Goal: Task Accomplishment & Management: Use online tool/utility

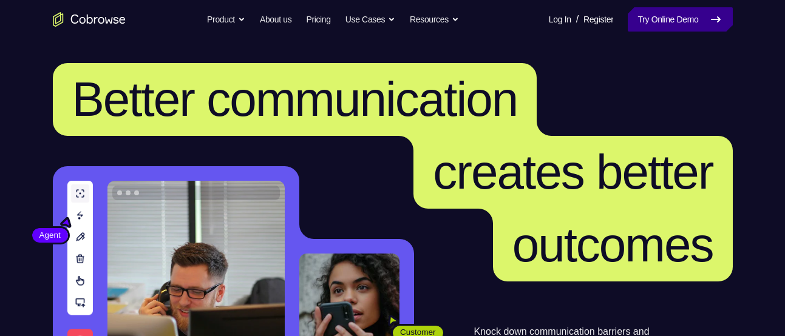
click at [695, 16] on link "Try Online Demo" at bounding box center [680, 19] width 104 height 24
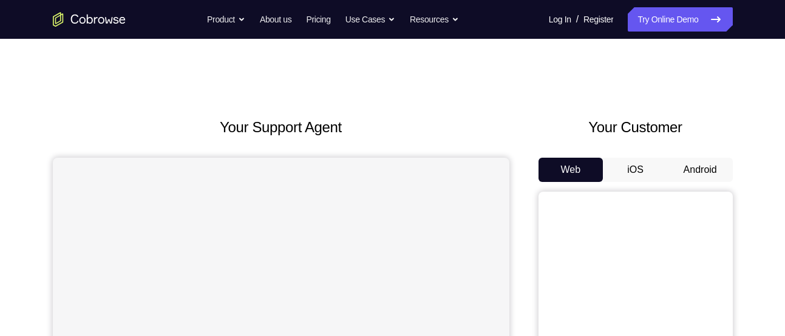
click at [695, 172] on button "Android" at bounding box center [700, 170] width 65 height 24
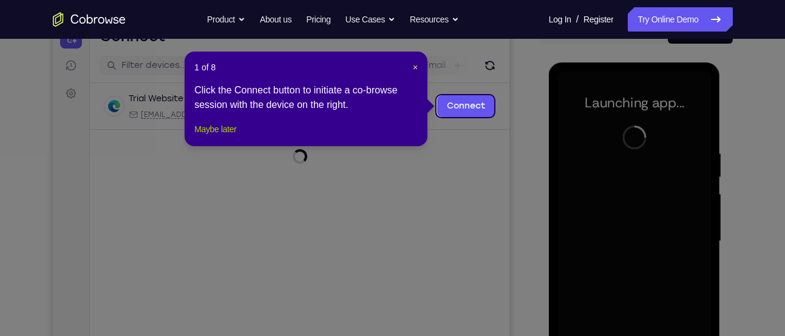
click at [222, 137] on button "Maybe later" at bounding box center [215, 129] width 42 height 15
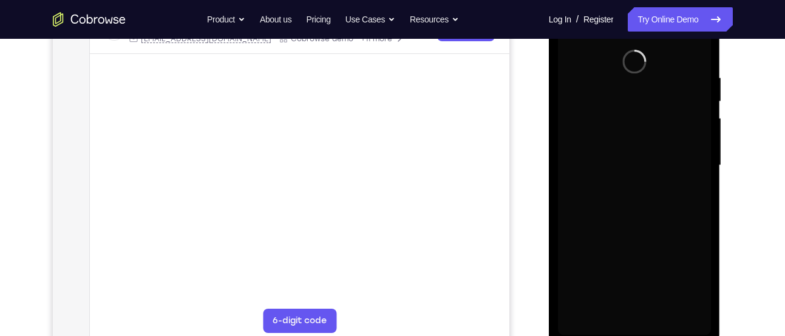
scroll to position [215, 0]
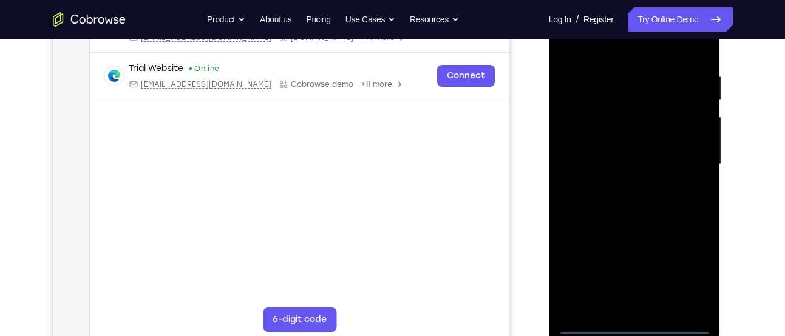
click at [637, 326] on div at bounding box center [634, 165] width 153 height 340
click at [687, 273] on div at bounding box center [634, 165] width 153 height 340
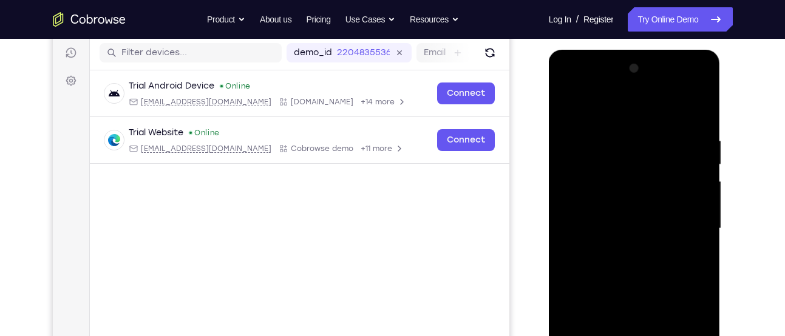
scroll to position [151, 0]
click at [623, 101] on div at bounding box center [634, 229] width 153 height 340
click at [587, 186] on div at bounding box center [634, 229] width 153 height 340
click at [606, 231] on div at bounding box center [634, 229] width 153 height 340
click at [603, 216] on div at bounding box center [634, 229] width 153 height 340
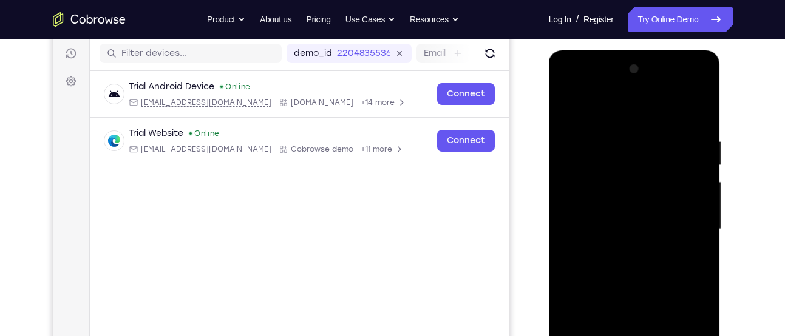
click at [600, 243] on div at bounding box center [634, 229] width 153 height 340
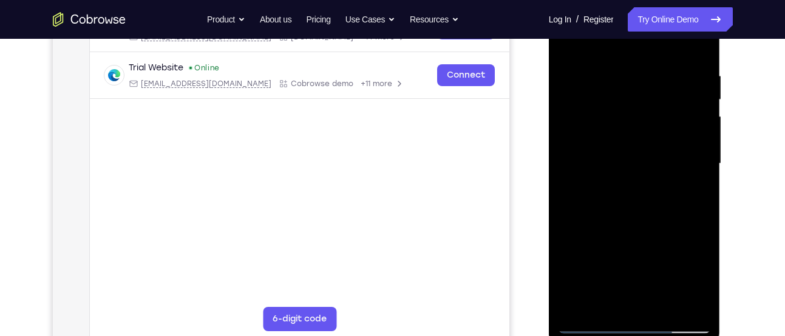
scroll to position [218, 0]
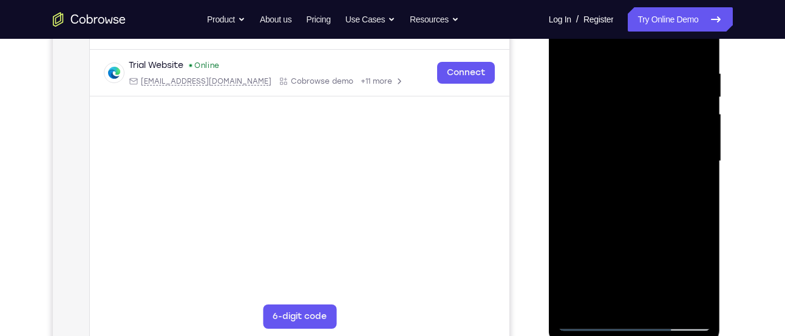
click at [630, 302] on div at bounding box center [634, 162] width 153 height 340
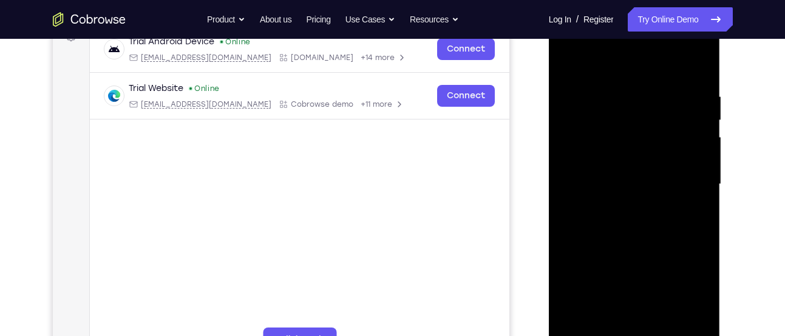
scroll to position [195, 0]
click at [668, 159] on div at bounding box center [634, 185] width 153 height 340
click at [675, 320] on div at bounding box center [634, 185] width 153 height 340
click at [679, 207] on div at bounding box center [634, 185] width 153 height 340
click at [675, 325] on div at bounding box center [634, 185] width 153 height 340
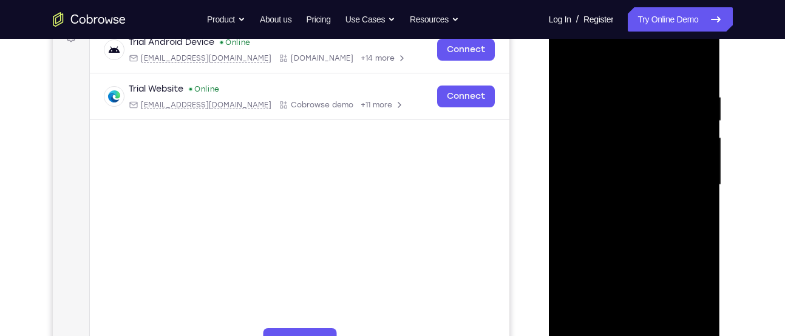
click at [686, 223] on div at bounding box center [634, 185] width 153 height 340
click at [700, 67] on div at bounding box center [634, 185] width 153 height 340
click at [673, 75] on div at bounding box center [634, 185] width 153 height 340
click at [699, 44] on div at bounding box center [634, 185] width 153 height 340
click at [669, 267] on div at bounding box center [634, 185] width 153 height 340
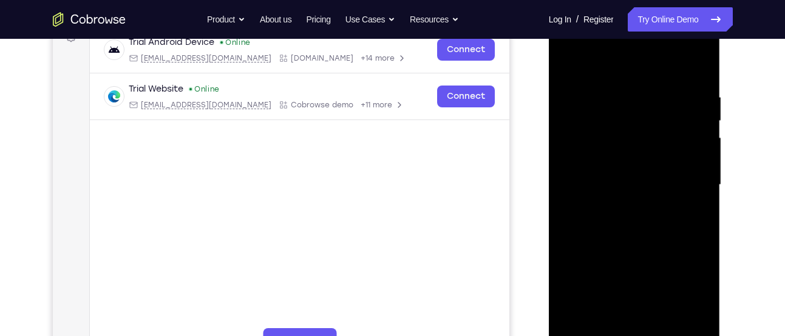
click at [651, 204] on div at bounding box center [634, 185] width 153 height 340
drag, startPoint x: 630, startPoint y: 70, endPoint x: 625, endPoint y: 178, distance: 108.7
click at [625, 178] on div at bounding box center [634, 185] width 153 height 340
click at [579, 58] on div at bounding box center [634, 185] width 153 height 340
click at [608, 124] on div at bounding box center [634, 185] width 153 height 340
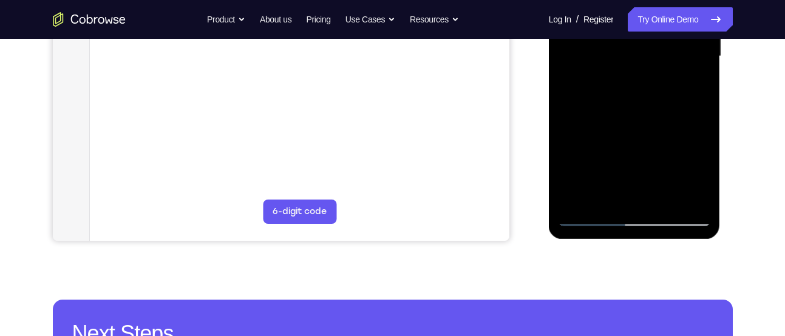
scroll to position [324, 0]
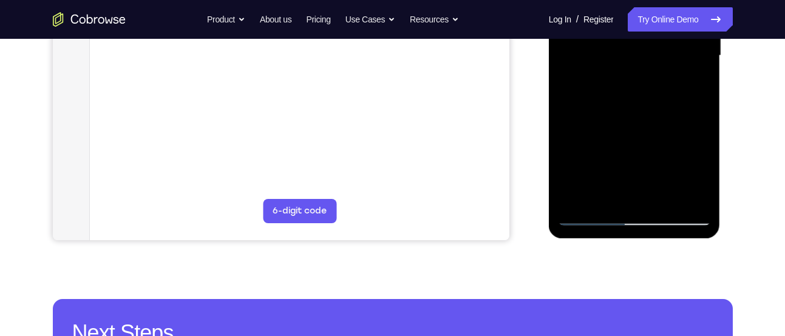
click at [699, 172] on div at bounding box center [634, 56] width 153 height 340
click at [595, 109] on div at bounding box center [634, 56] width 153 height 340
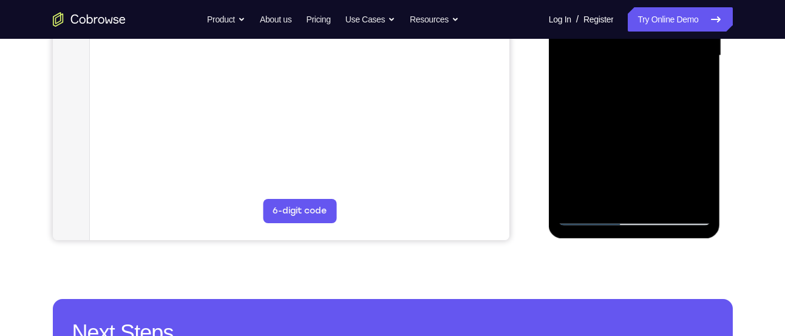
click at [603, 192] on div at bounding box center [634, 56] width 153 height 340
click at [646, 141] on div at bounding box center [634, 56] width 153 height 340
click at [653, 141] on div at bounding box center [634, 56] width 153 height 340
click at [587, 82] on div at bounding box center [634, 56] width 153 height 340
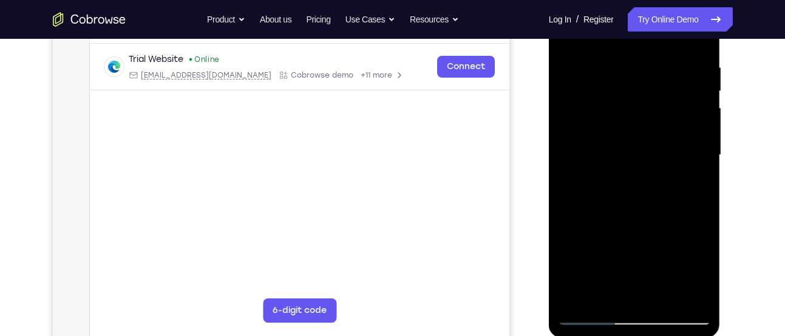
scroll to position [223, 0]
click at [595, 86] on div at bounding box center [634, 157] width 153 height 340
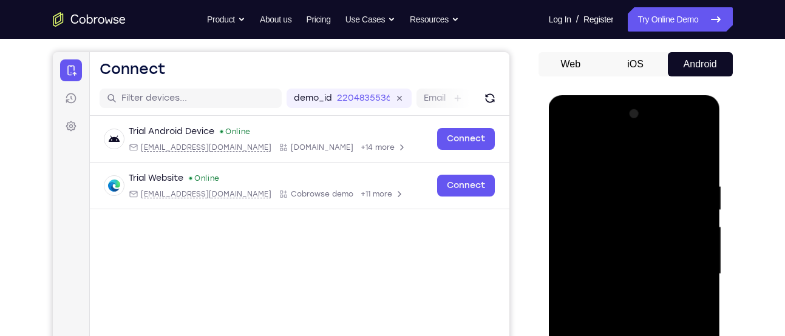
scroll to position [105, 0]
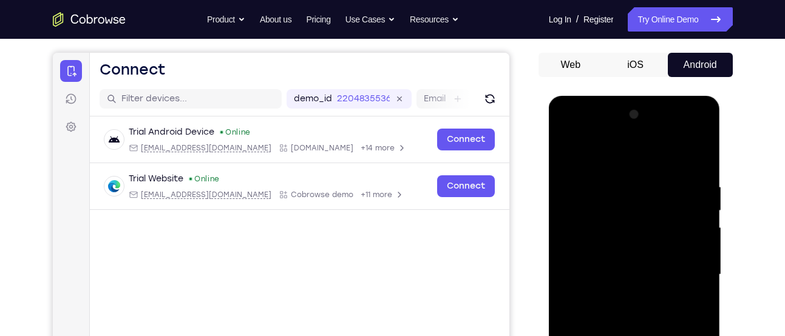
click at [700, 131] on div at bounding box center [634, 275] width 153 height 340
drag, startPoint x: 587, startPoint y: 152, endPoint x: 593, endPoint y: 220, distance: 67.6
click at [593, 220] on div at bounding box center [634, 275] width 153 height 340
drag, startPoint x: 645, startPoint y: 154, endPoint x: 657, endPoint y: 269, distance: 115.3
click at [657, 269] on div at bounding box center [634, 275] width 153 height 340
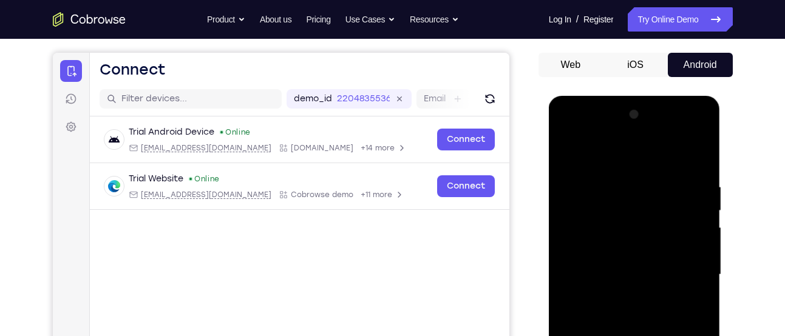
click at [596, 149] on div at bounding box center [634, 275] width 153 height 340
click at [580, 150] on div at bounding box center [634, 275] width 153 height 340
click at [595, 150] on div at bounding box center [634, 275] width 153 height 340
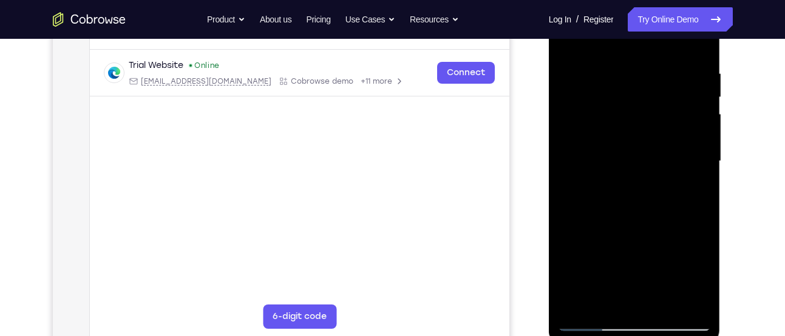
scroll to position [219, 0]
click at [603, 212] on div at bounding box center [634, 161] width 153 height 340
click at [585, 72] on div at bounding box center [634, 161] width 153 height 340
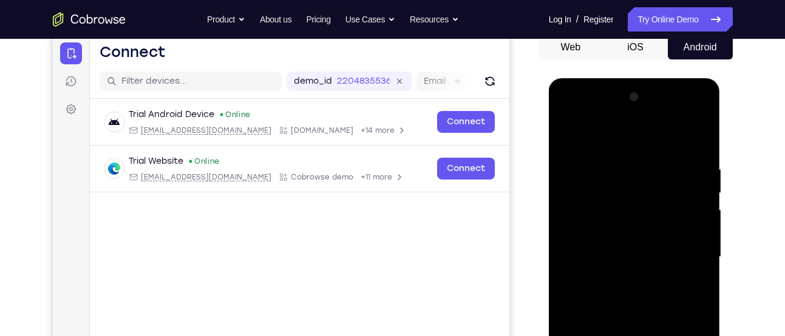
scroll to position [122, 0]
click at [697, 112] on div at bounding box center [634, 258] width 153 height 340
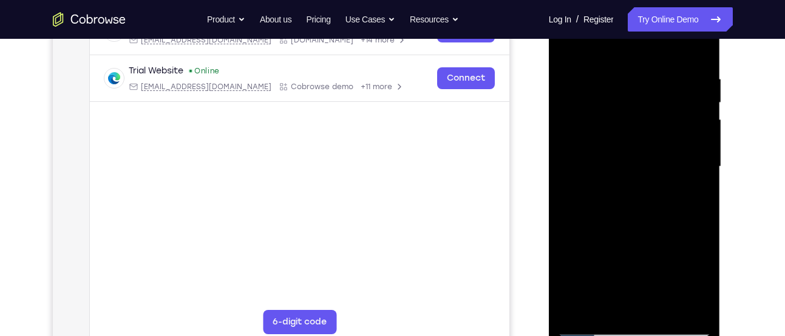
scroll to position [215, 0]
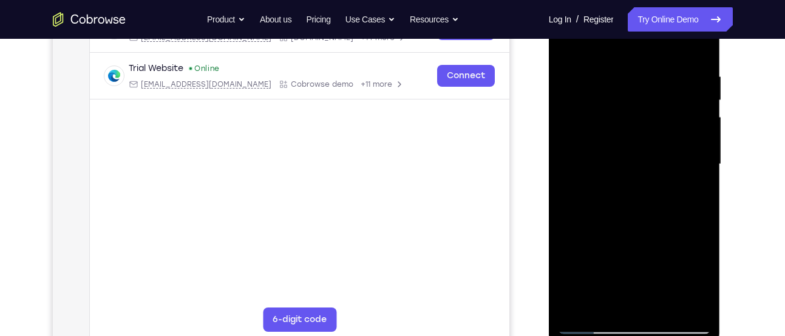
click at [642, 254] on div at bounding box center [634, 165] width 153 height 340
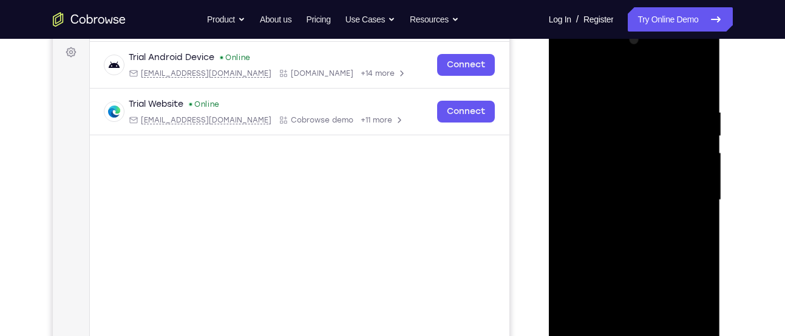
scroll to position [169, 0]
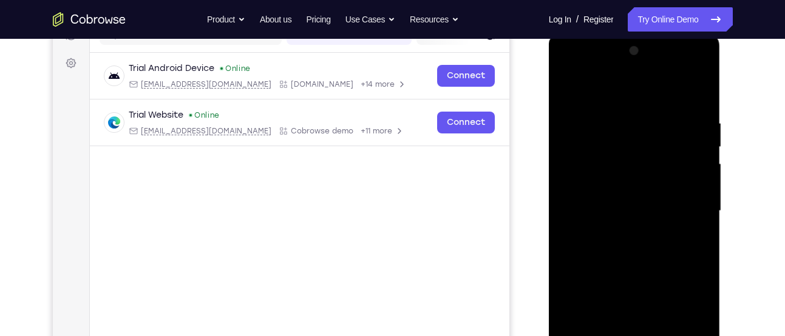
click at [596, 155] on div at bounding box center [634, 211] width 153 height 340
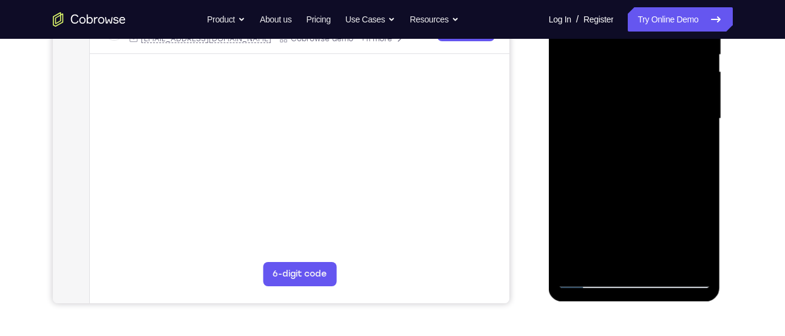
scroll to position [263, 0]
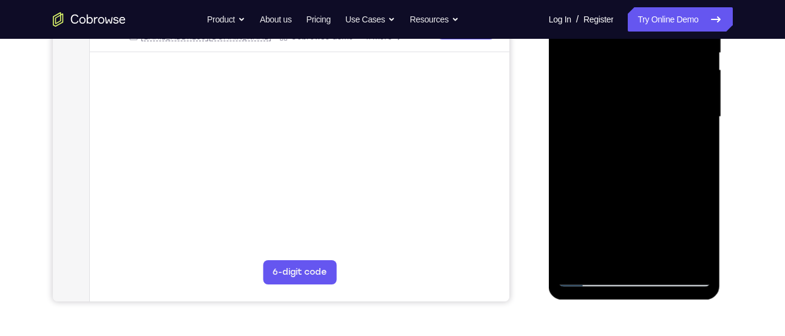
click at [683, 259] on div at bounding box center [634, 117] width 153 height 340
click at [598, 237] on div at bounding box center [634, 117] width 153 height 340
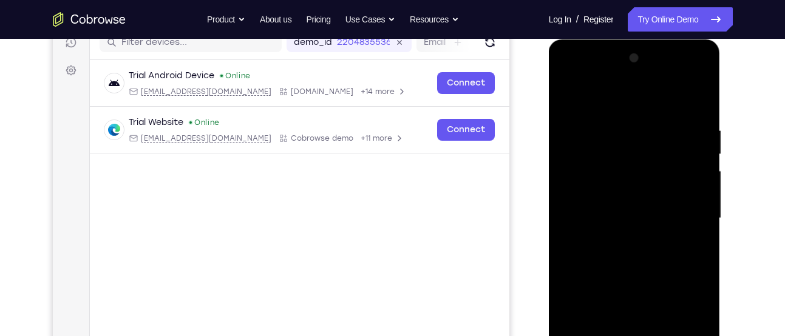
scroll to position [161, 0]
click at [699, 73] on div at bounding box center [634, 219] width 153 height 340
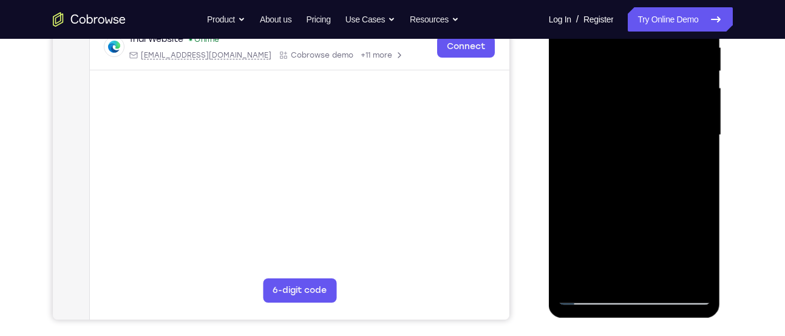
scroll to position [246, 0]
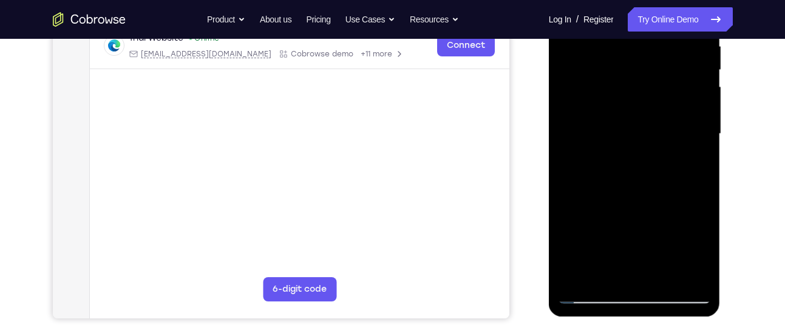
click at [658, 220] on div at bounding box center [634, 134] width 153 height 340
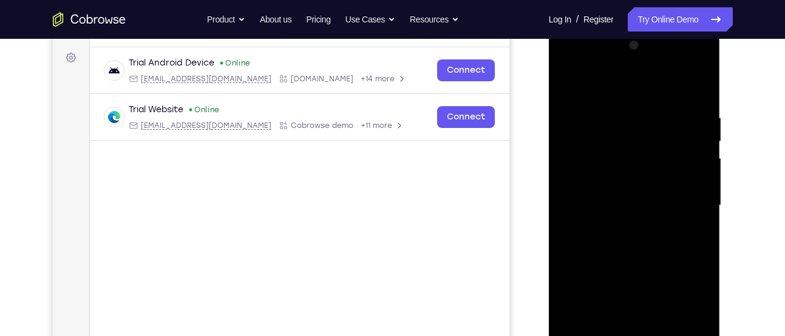
scroll to position [173, 0]
drag, startPoint x: 607, startPoint y: 176, endPoint x: 607, endPoint y: 206, distance: 30.3
click at [607, 206] on div at bounding box center [634, 207] width 153 height 340
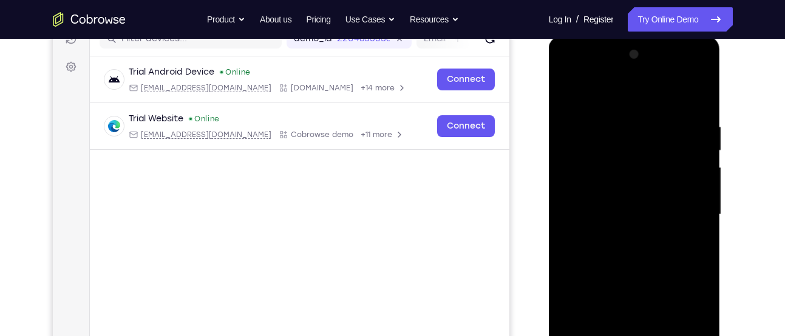
scroll to position [157, 0]
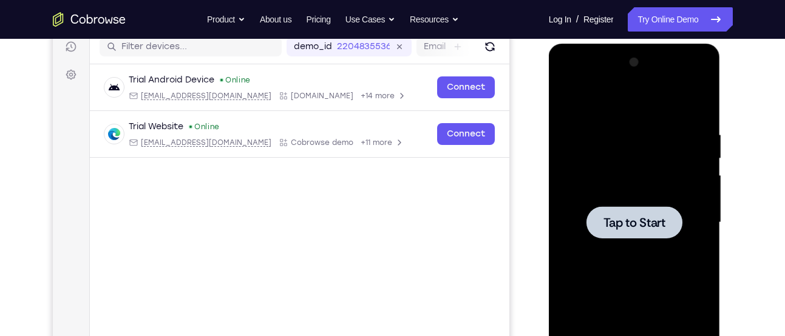
click at [640, 206] on div at bounding box center [634, 222] width 96 height 32
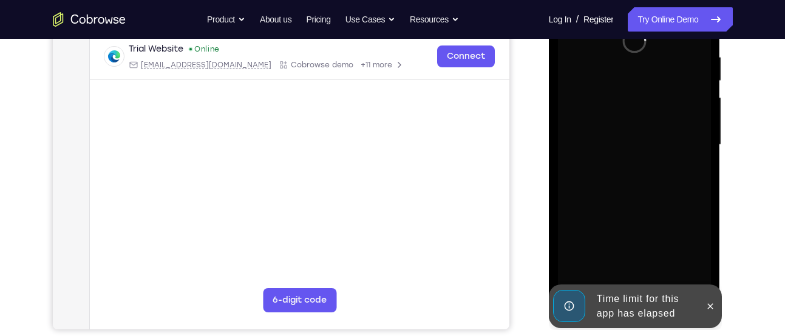
scroll to position [236, 0]
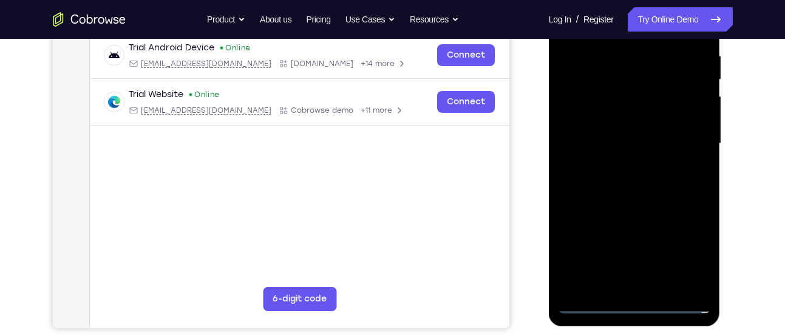
click at [632, 303] on div at bounding box center [634, 144] width 153 height 340
click at [683, 252] on div at bounding box center [634, 144] width 153 height 340
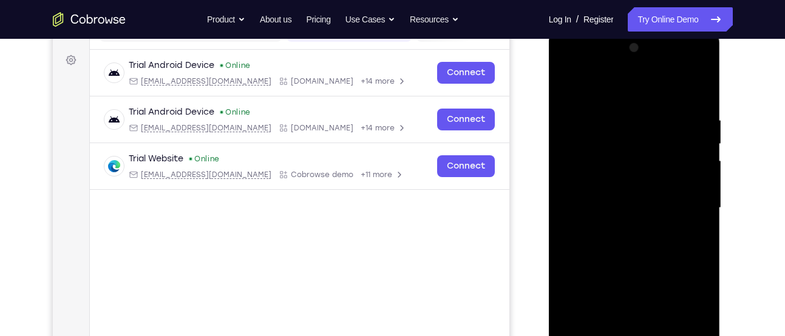
scroll to position [170, 0]
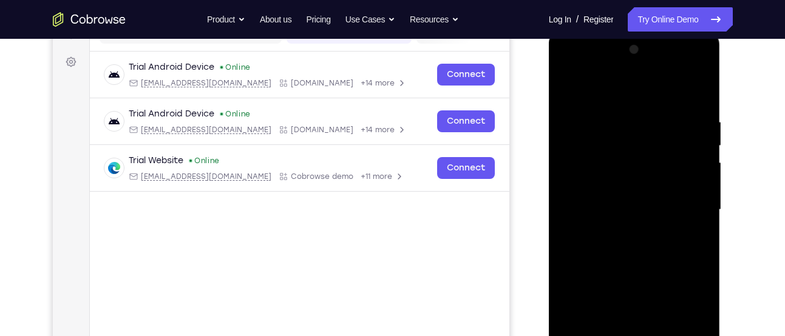
click at [597, 89] on div at bounding box center [634, 210] width 153 height 340
click at [581, 170] on div at bounding box center [634, 210] width 153 height 340
click at [602, 203] on div at bounding box center [634, 210] width 153 height 340
click at [604, 200] on div at bounding box center [634, 210] width 153 height 340
click at [608, 219] on div at bounding box center [634, 210] width 153 height 340
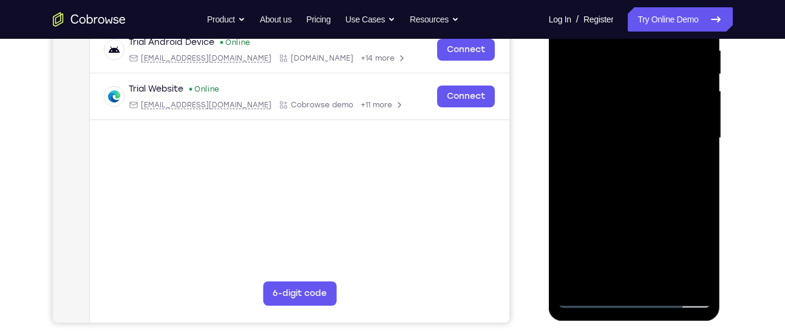
scroll to position [243, 0]
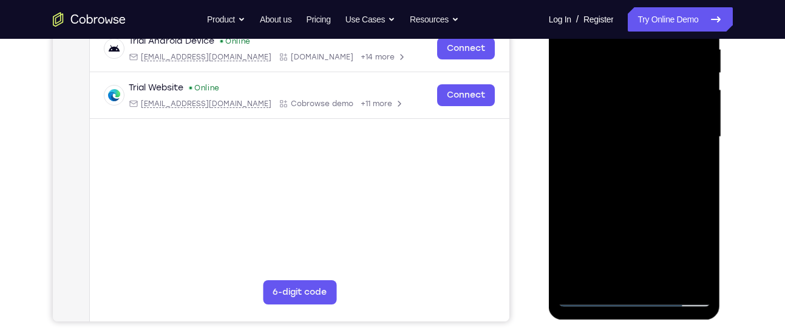
click at [635, 277] on div at bounding box center [634, 137] width 153 height 340
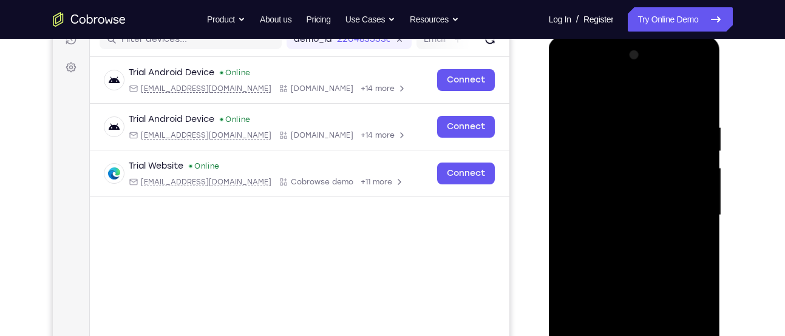
scroll to position [158, 0]
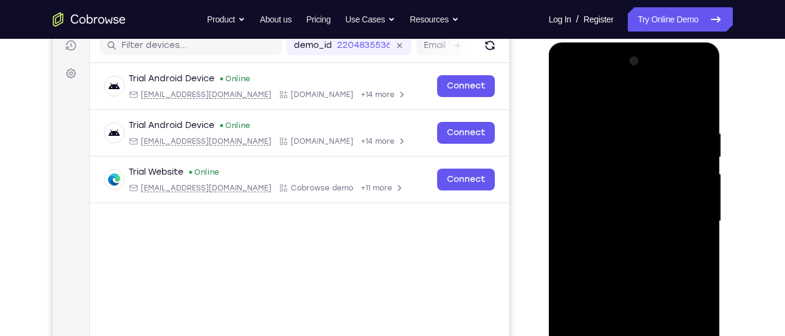
click at [699, 75] on div at bounding box center [634, 222] width 153 height 340
click at [699, 76] on div at bounding box center [634, 222] width 153 height 340
click at [646, 307] on div at bounding box center [634, 222] width 153 height 340
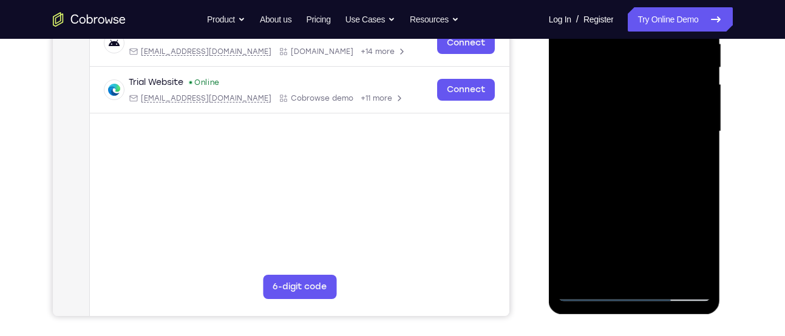
scroll to position [249, 0]
click at [650, 152] on div at bounding box center [634, 131] width 153 height 340
drag, startPoint x: 634, startPoint y: 214, endPoint x: 633, endPoint y: 135, distance: 78.9
drag, startPoint x: 633, startPoint y: 135, endPoint x: 646, endPoint y: 119, distance: 20.8
click at [646, 119] on div at bounding box center [634, 131] width 153 height 340
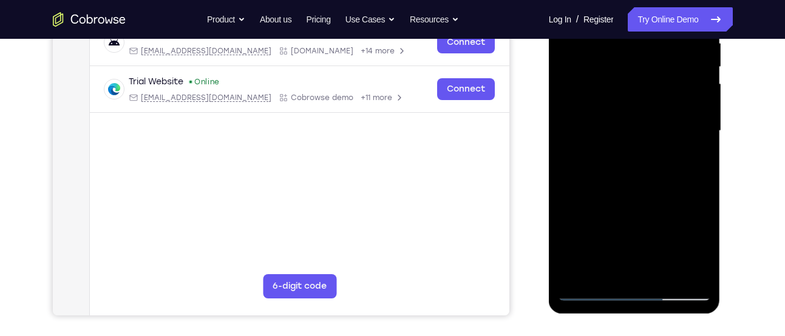
drag, startPoint x: 636, startPoint y: 209, endPoint x: 640, endPoint y: 114, distance: 95.4
drag, startPoint x: 640, startPoint y: 114, endPoint x: 646, endPoint y: 107, distance: 9.0
click at [646, 107] on div at bounding box center [634, 131] width 153 height 340
drag, startPoint x: 634, startPoint y: 225, endPoint x: 633, endPoint y: 132, distance: 92.9
click at [633, 132] on div at bounding box center [634, 131] width 153 height 340
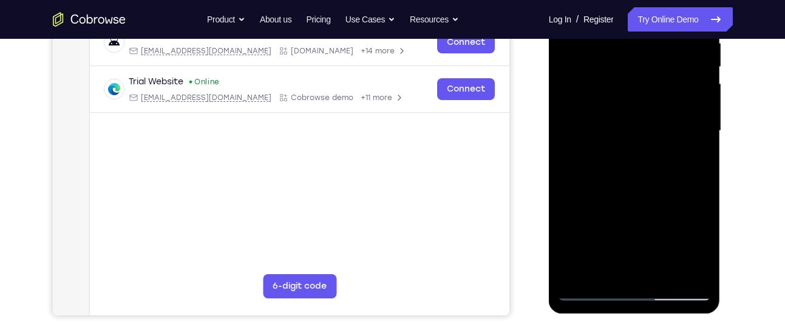
drag, startPoint x: 625, startPoint y: 234, endPoint x: 625, endPoint y: 165, distance: 69.2
click at [625, 165] on div at bounding box center [634, 131] width 153 height 340
drag, startPoint x: 651, startPoint y: 240, endPoint x: 662, endPoint y: 121, distance: 119.5
click at [662, 121] on div at bounding box center [634, 131] width 153 height 340
drag, startPoint x: 658, startPoint y: 231, endPoint x: 658, endPoint y: 146, distance: 85.0
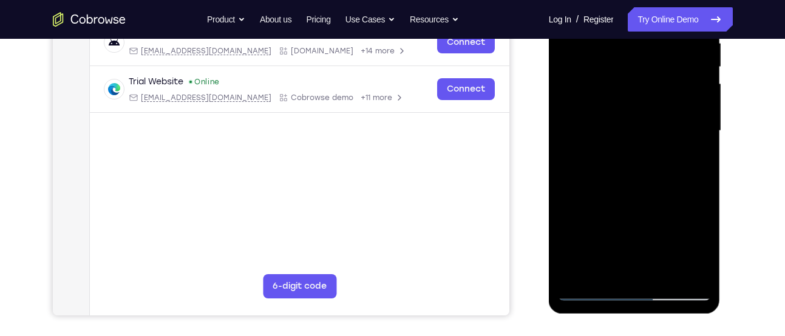
click at [658, 146] on div at bounding box center [634, 131] width 153 height 340
drag, startPoint x: 640, startPoint y: 240, endPoint x: 642, endPoint y: 186, distance: 54.1
click at [642, 186] on div at bounding box center [634, 131] width 153 height 340
drag, startPoint x: 642, startPoint y: 186, endPoint x: 649, endPoint y: 123, distance: 62.9
click at [649, 123] on div at bounding box center [634, 131] width 153 height 340
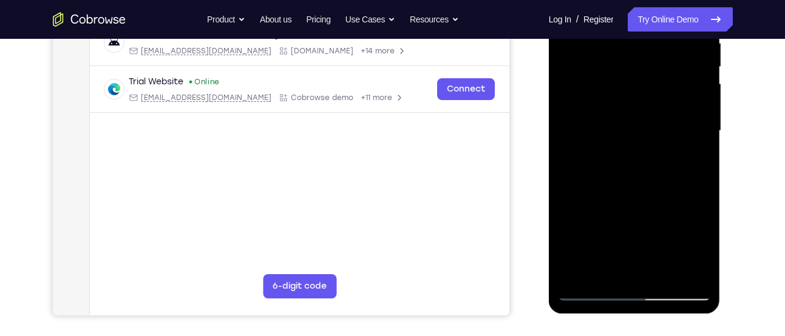
click at [677, 189] on div at bounding box center [634, 131] width 153 height 340
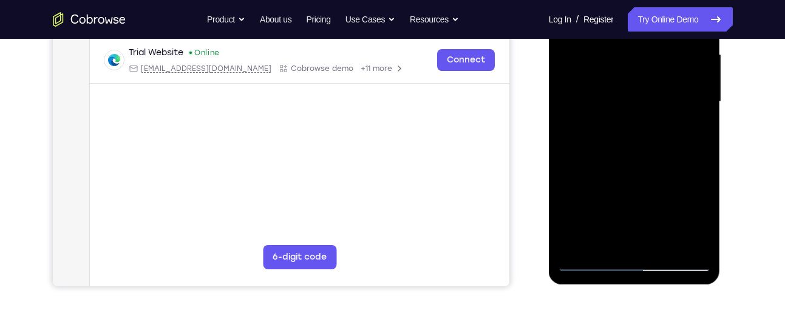
scroll to position [279, 0]
click at [621, 235] on div at bounding box center [634, 101] width 153 height 340
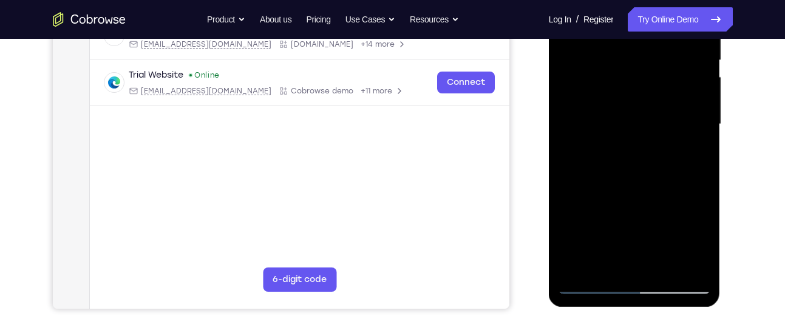
click at [668, 152] on div at bounding box center [634, 124] width 153 height 340
click at [638, 164] on div at bounding box center [634, 124] width 153 height 340
drag, startPoint x: 652, startPoint y: 197, endPoint x: 645, endPoint y: 157, distance: 40.8
click at [645, 157] on div at bounding box center [634, 124] width 153 height 340
drag, startPoint x: 644, startPoint y: 215, endPoint x: 645, endPoint y: 169, distance: 46.7
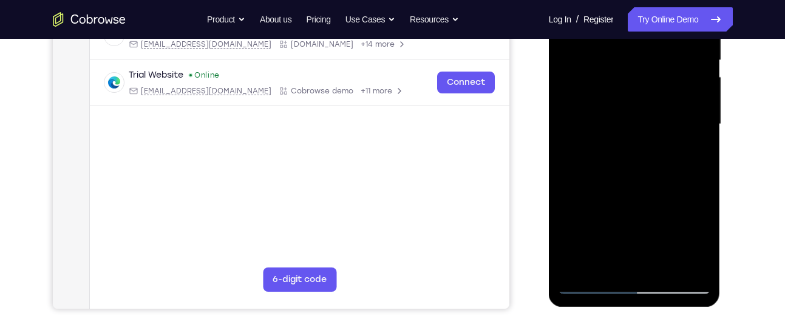
click at [645, 169] on div at bounding box center [634, 124] width 153 height 340
drag, startPoint x: 652, startPoint y: 220, endPoint x: 652, endPoint y: 172, distance: 47.9
click at [652, 172] on div at bounding box center [634, 124] width 153 height 340
drag, startPoint x: 654, startPoint y: 222, endPoint x: 658, endPoint y: 178, distance: 43.8
click at [658, 178] on div at bounding box center [634, 124] width 153 height 340
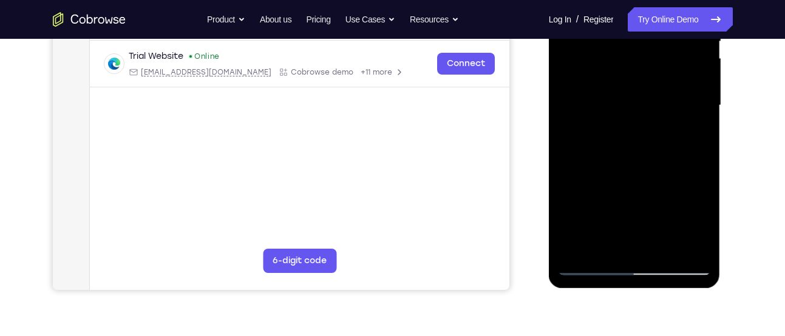
scroll to position [274, 0]
click at [577, 172] on div at bounding box center [634, 106] width 153 height 340
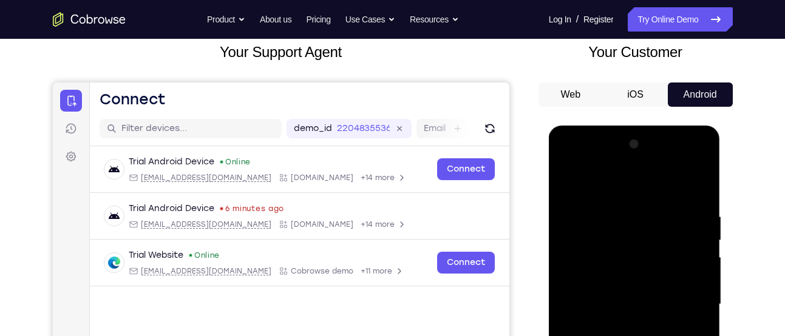
scroll to position [74, 0]
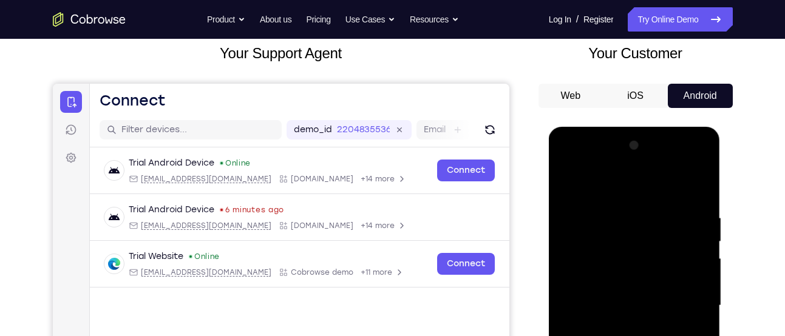
click at [578, 177] on div at bounding box center [634, 306] width 153 height 340
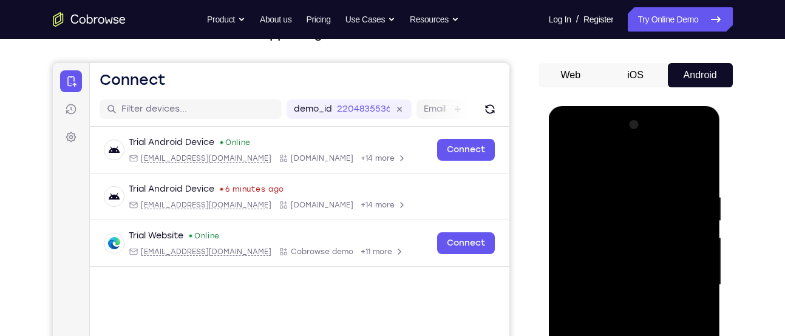
scroll to position [93, 0]
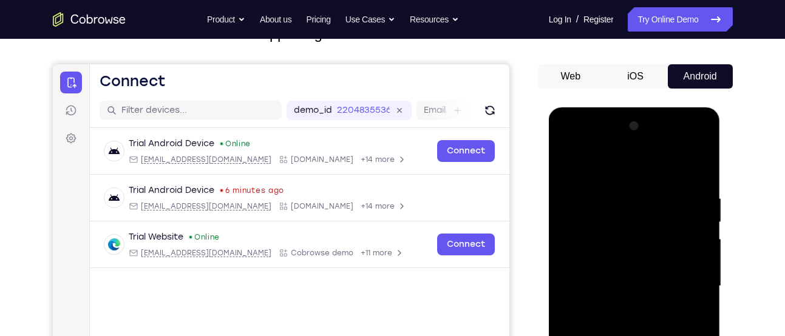
click at [598, 163] on div at bounding box center [634, 287] width 153 height 340
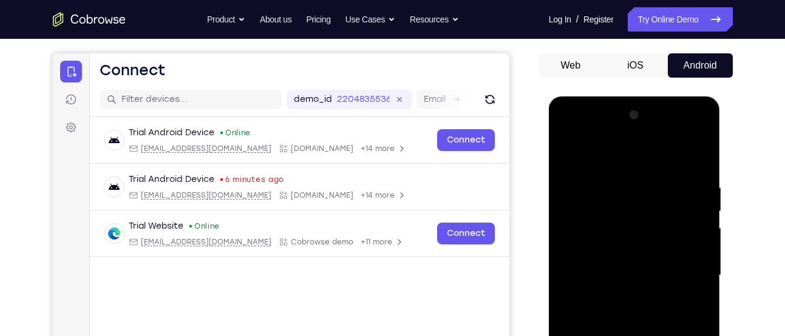
scroll to position [106, 0]
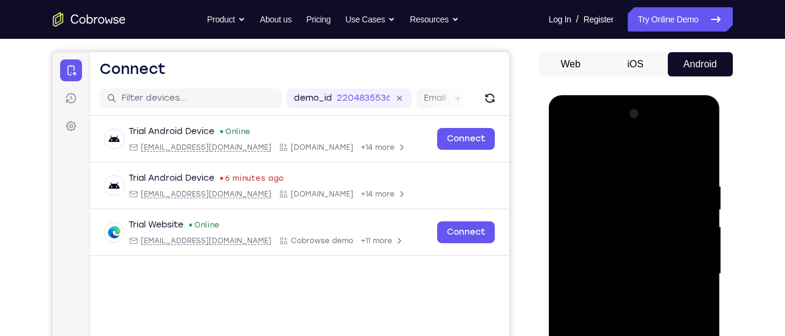
drag, startPoint x: 648, startPoint y: 194, endPoint x: 604, endPoint y: 207, distance: 45.1
click at [604, 207] on div at bounding box center [634, 274] width 153 height 340
drag, startPoint x: 602, startPoint y: 221, endPoint x: 593, endPoint y: 214, distance: 11.7
click at [593, 214] on div at bounding box center [634, 274] width 153 height 340
click at [589, 209] on div at bounding box center [634, 274] width 153 height 340
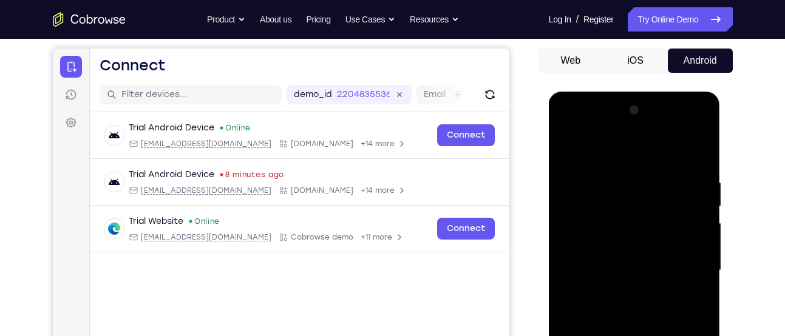
scroll to position [108, 0]
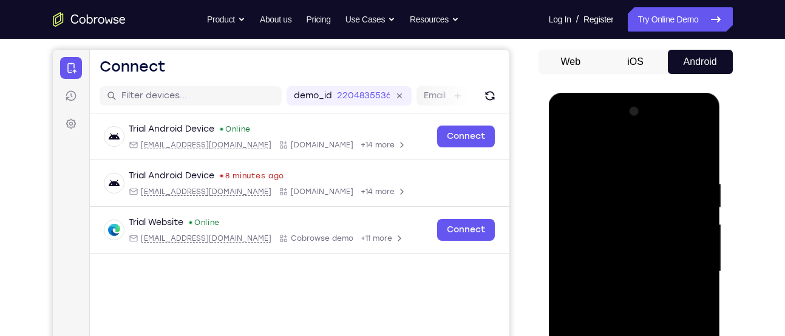
click at [611, 225] on div at bounding box center [634, 272] width 153 height 340
click at [698, 180] on div at bounding box center [634, 272] width 153 height 340
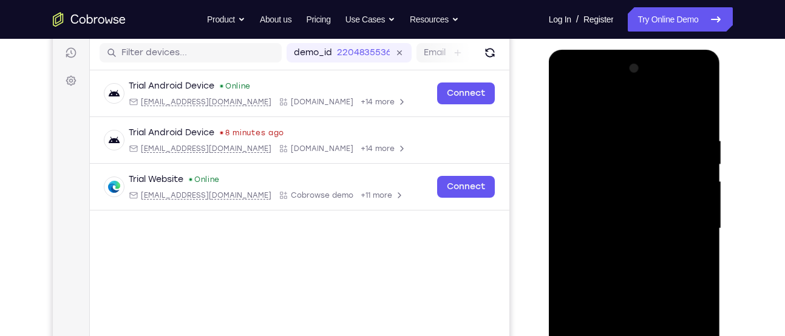
scroll to position [172, 0]
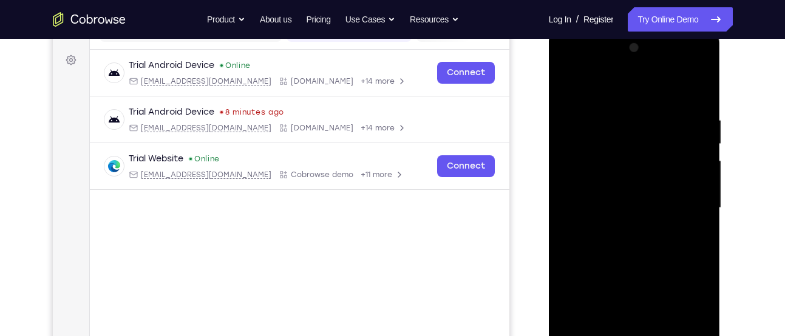
click at [654, 220] on div at bounding box center [634, 208] width 153 height 340
drag, startPoint x: 646, startPoint y: 217, endPoint x: 572, endPoint y: 217, distance: 74.0
click at [572, 217] on div at bounding box center [634, 208] width 153 height 340
click at [576, 195] on div at bounding box center [634, 208] width 153 height 340
